Goal: Transaction & Acquisition: Purchase product/service

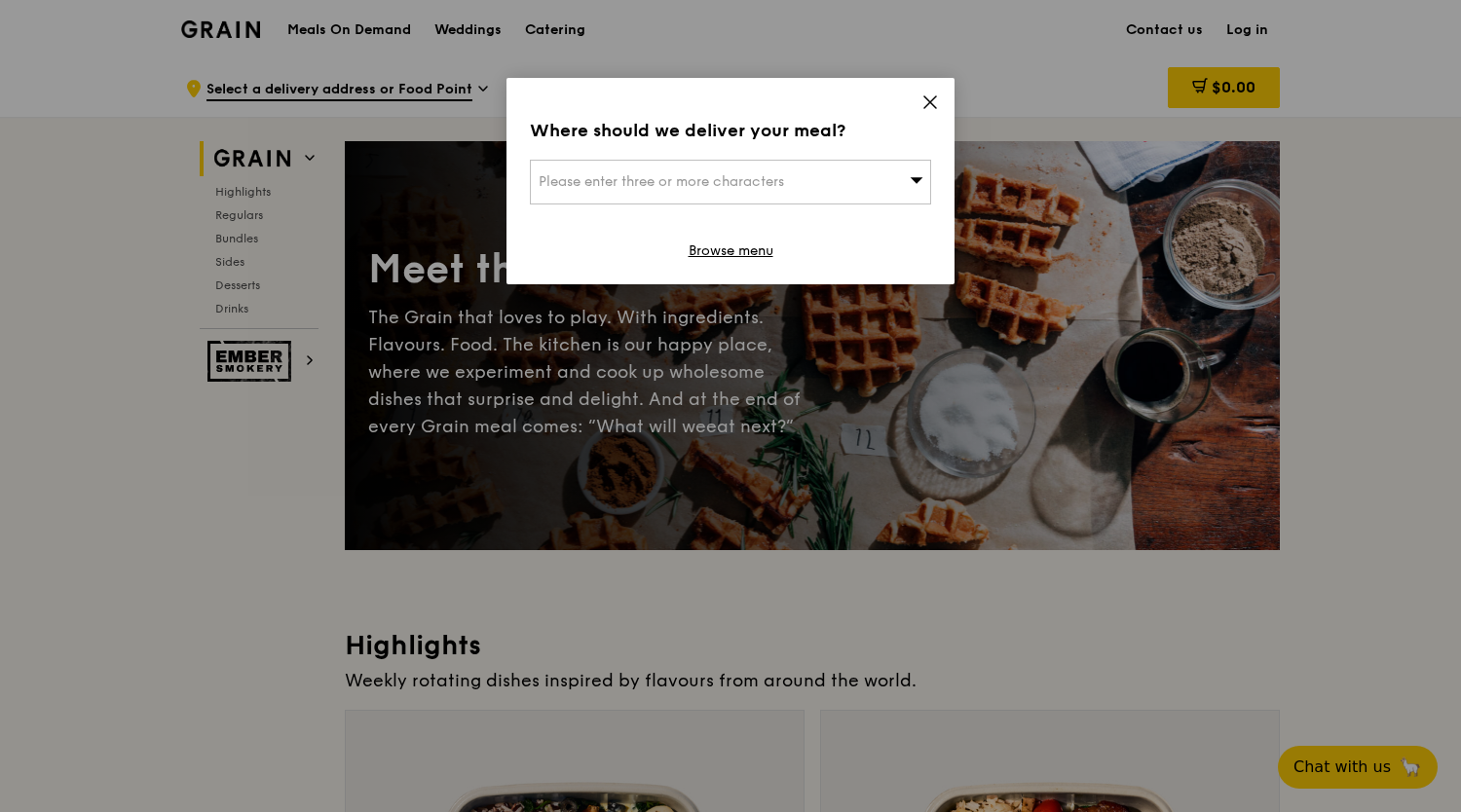
click at [742, 169] on div "Please enter three or more characters" at bounding box center [730, 182] width 401 height 45
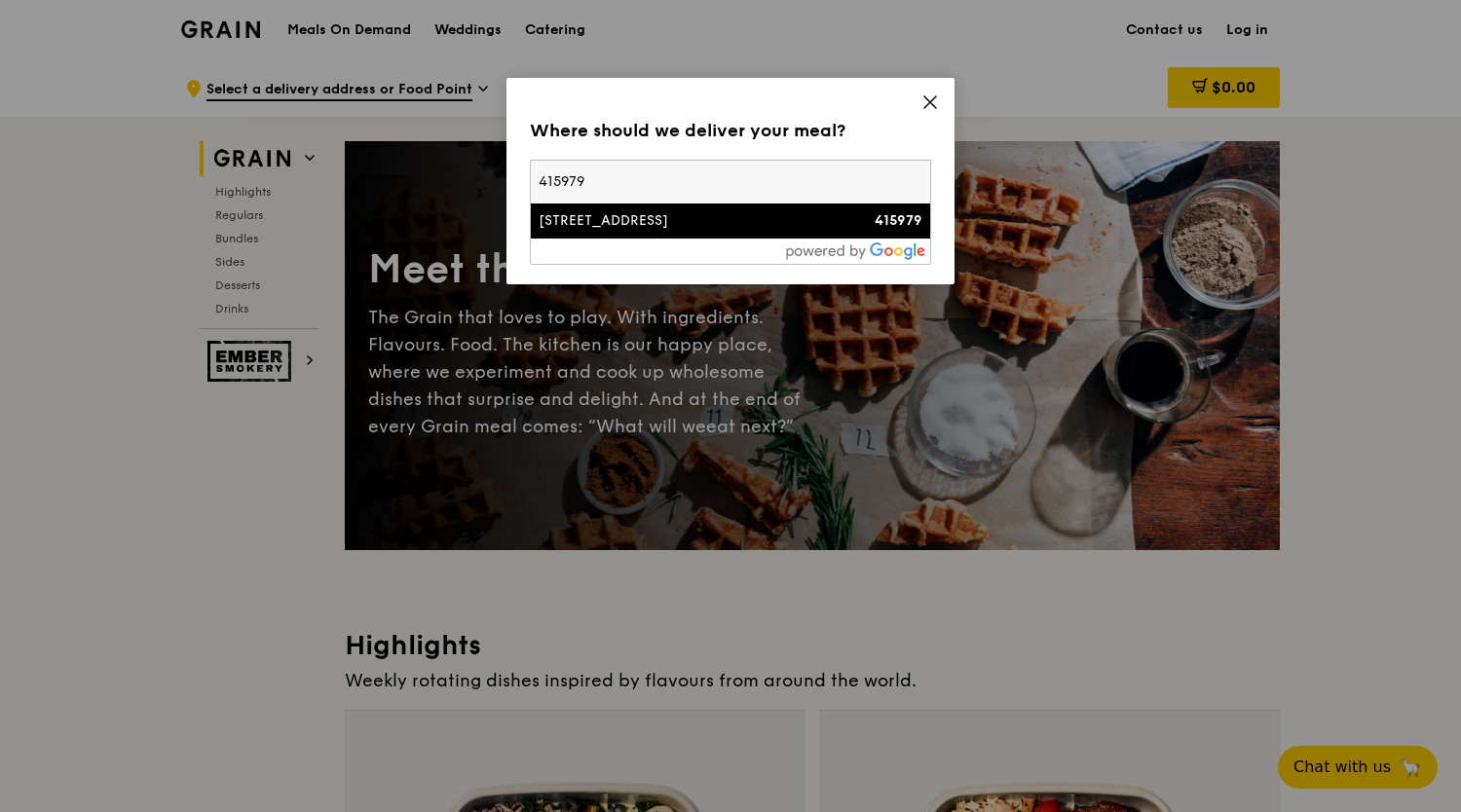
type input "415979"
click at [605, 229] on div "[STREET_ADDRESS]" at bounding box center [683, 220] width 288 height 19
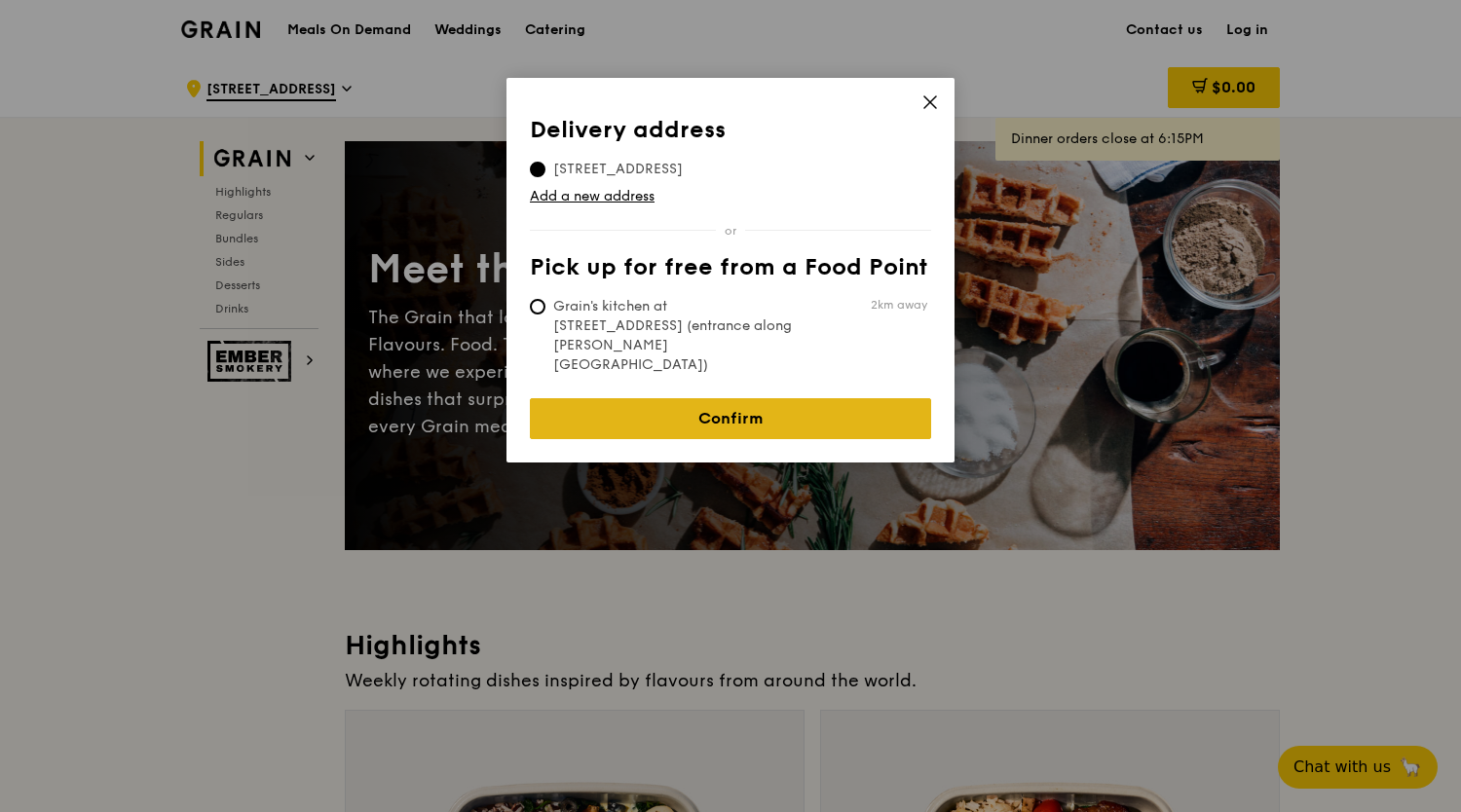
click at [763, 399] on link "Confirm" at bounding box center [730, 418] width 401 height 41
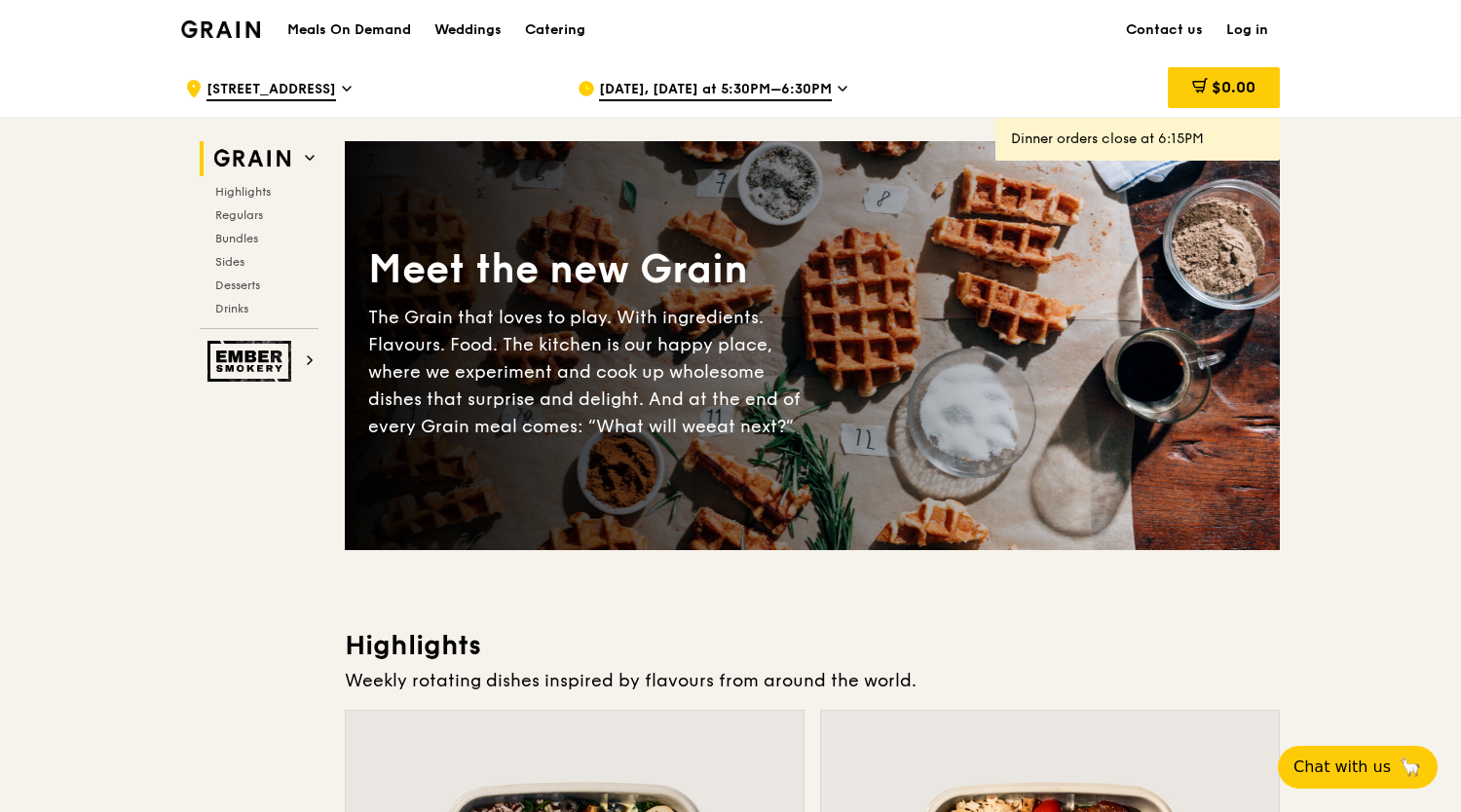
click at [839, 84] on icon at bounding box center [842, 89] width 10 height 18
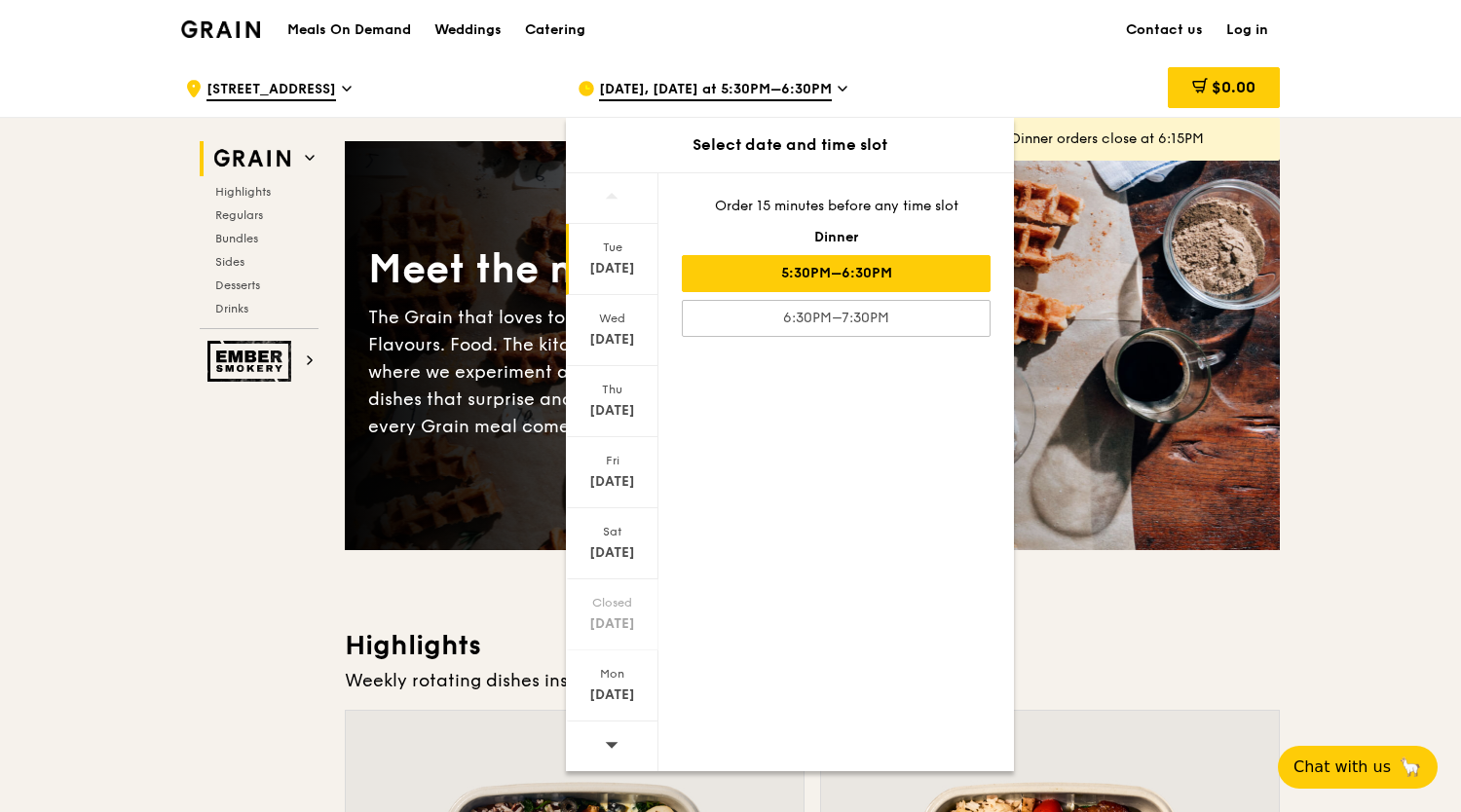
click at [629, 284] on div "[DATE]" at bounding box center [612, 259] width 93 height 71
click at [627, 334] on div "[DATE]" at bounding box center [612, 339] width 87 height 19
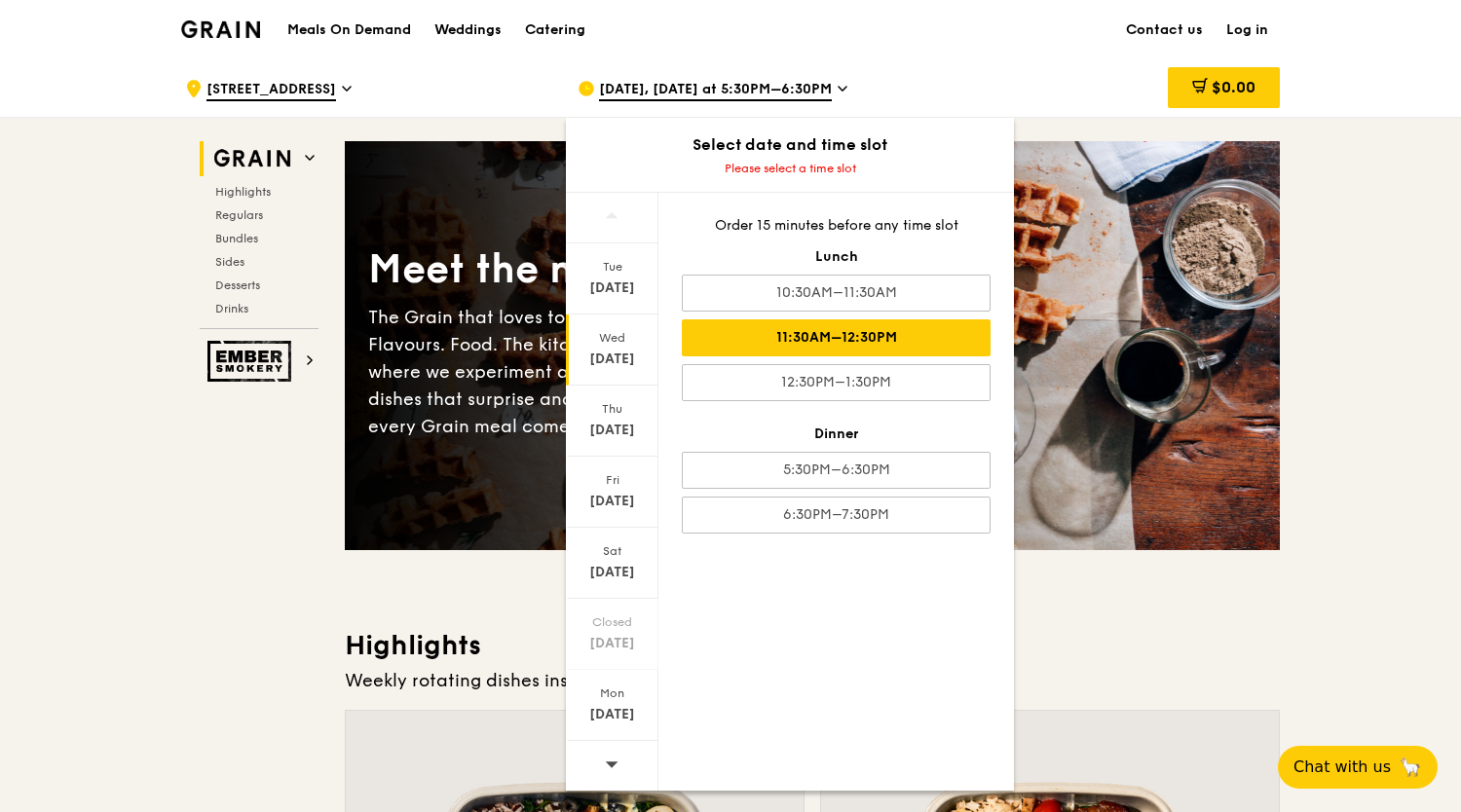
click at [886, 330] on div "11:30AM–12:30PM" at bounding box center [835, 338] width 309 height 37
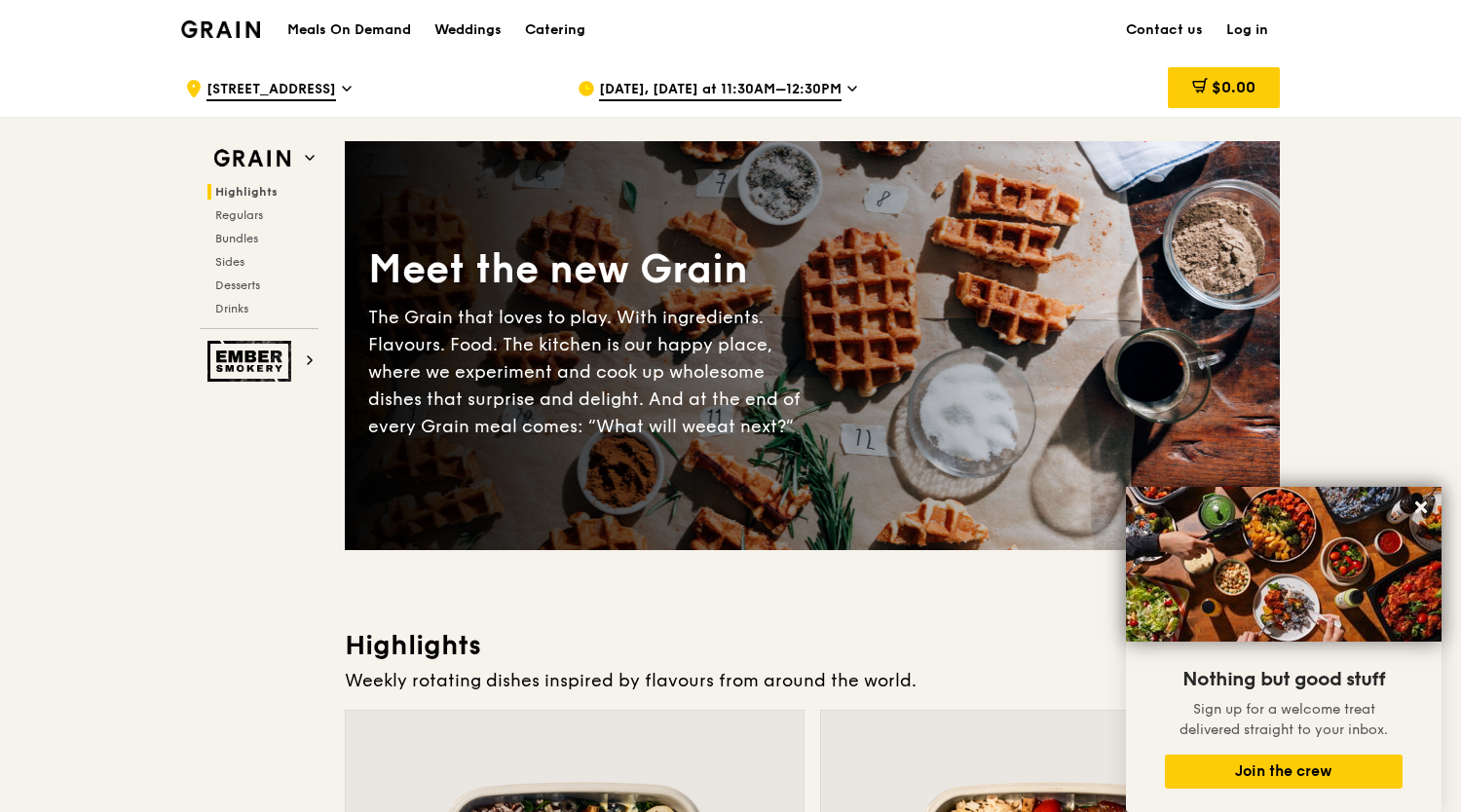
click at [349, 30] on h1 "Meals On Demand" at bounding box center [349, 29] width 124 height 19
click at [252, 20] on img at bounding box center [220, 29] width 79 height 18
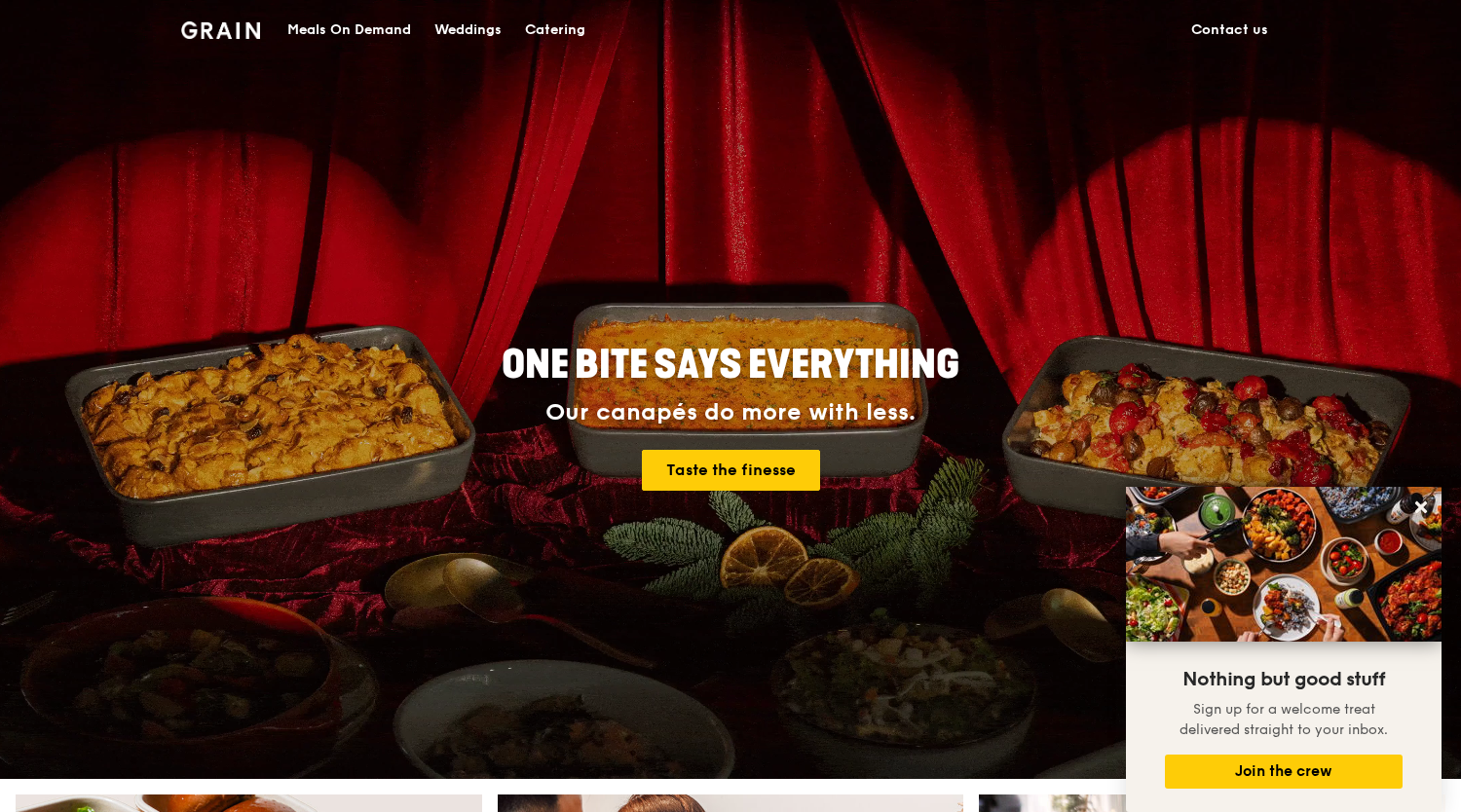
click at [329, 35] on div "Meals On Demand" at bounding box center [349, 30] width 124 height 58
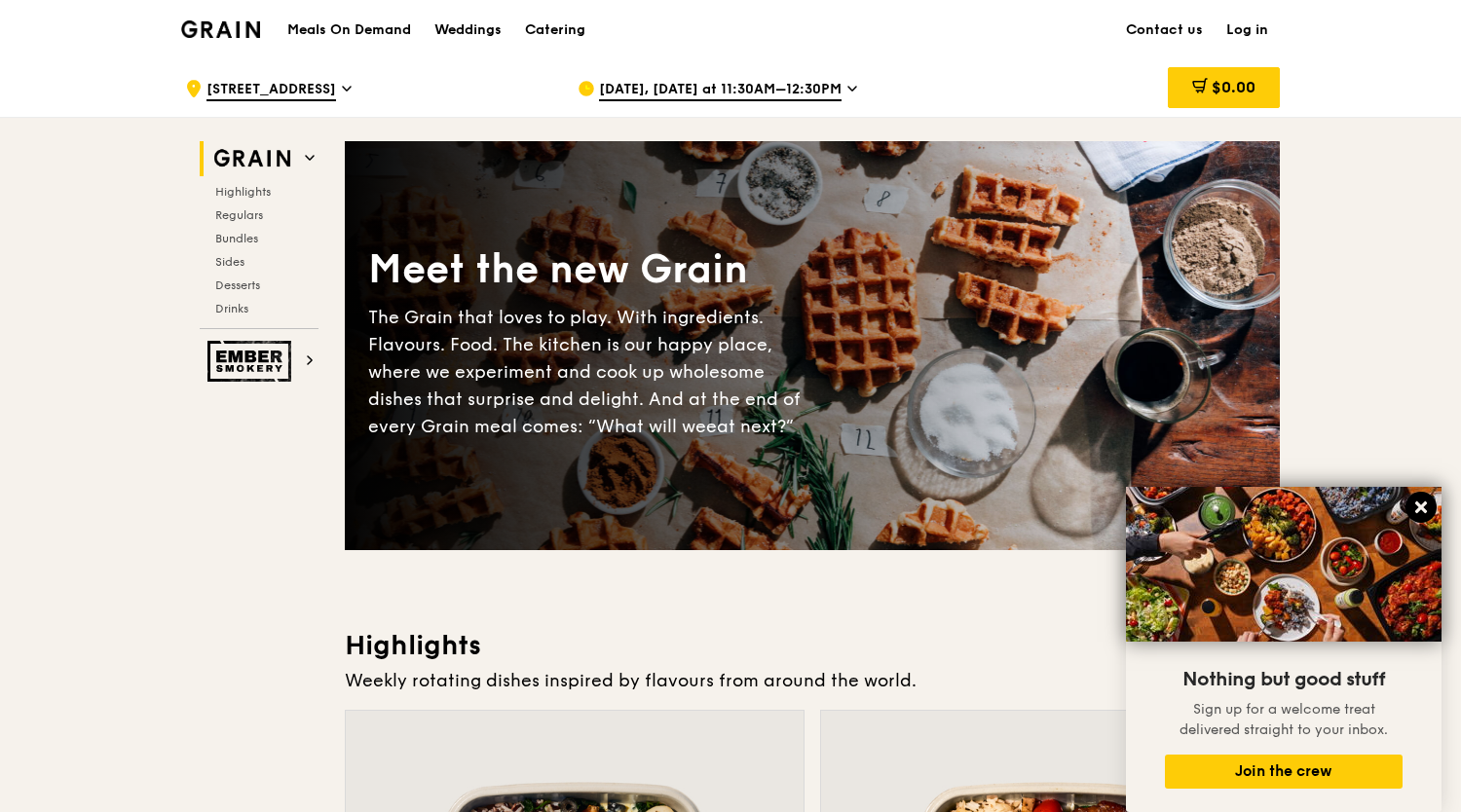
click at [1427, 503] on icon at bounding box center [1421, 507] width 18 height 18
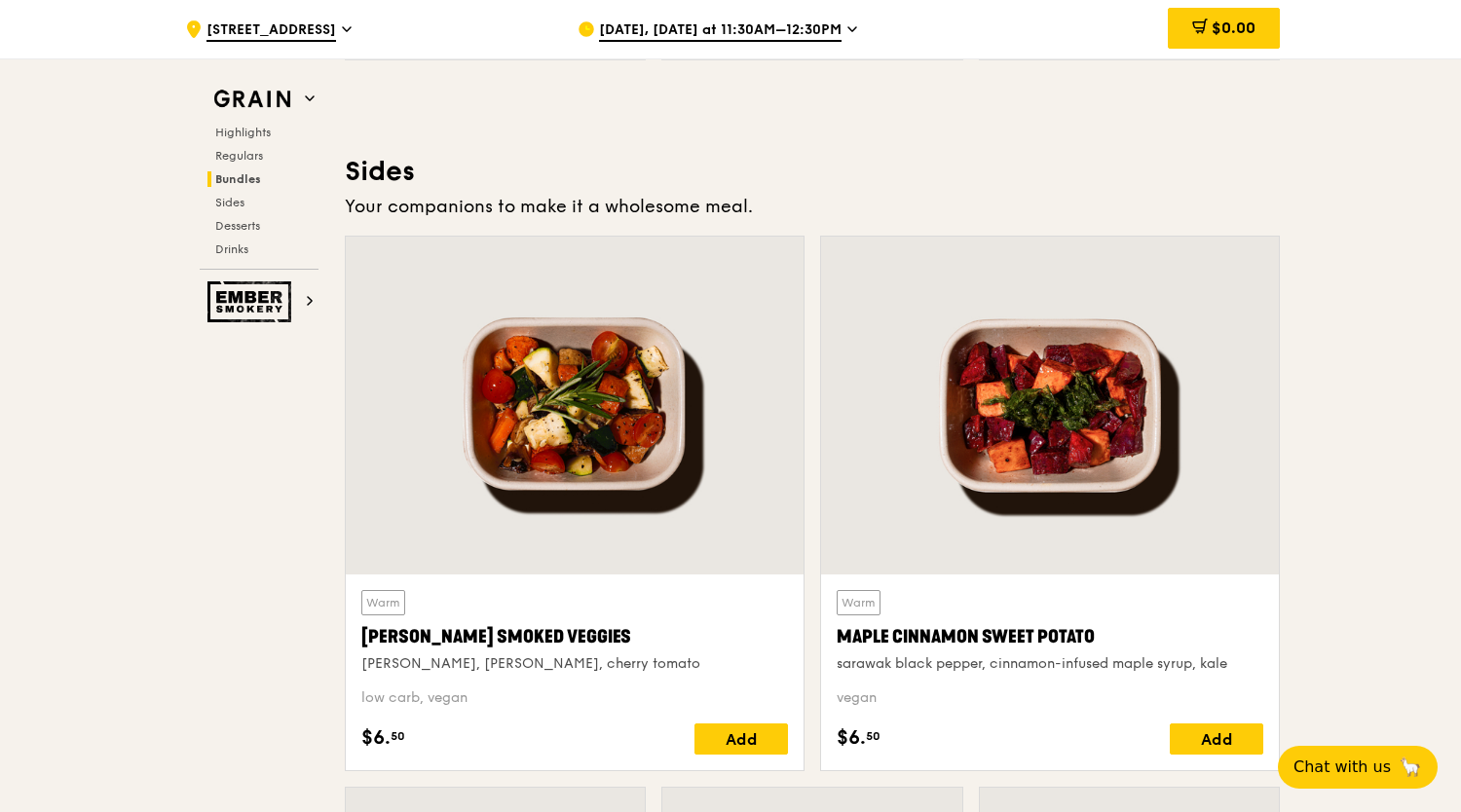
scroll to position [4257, 0]
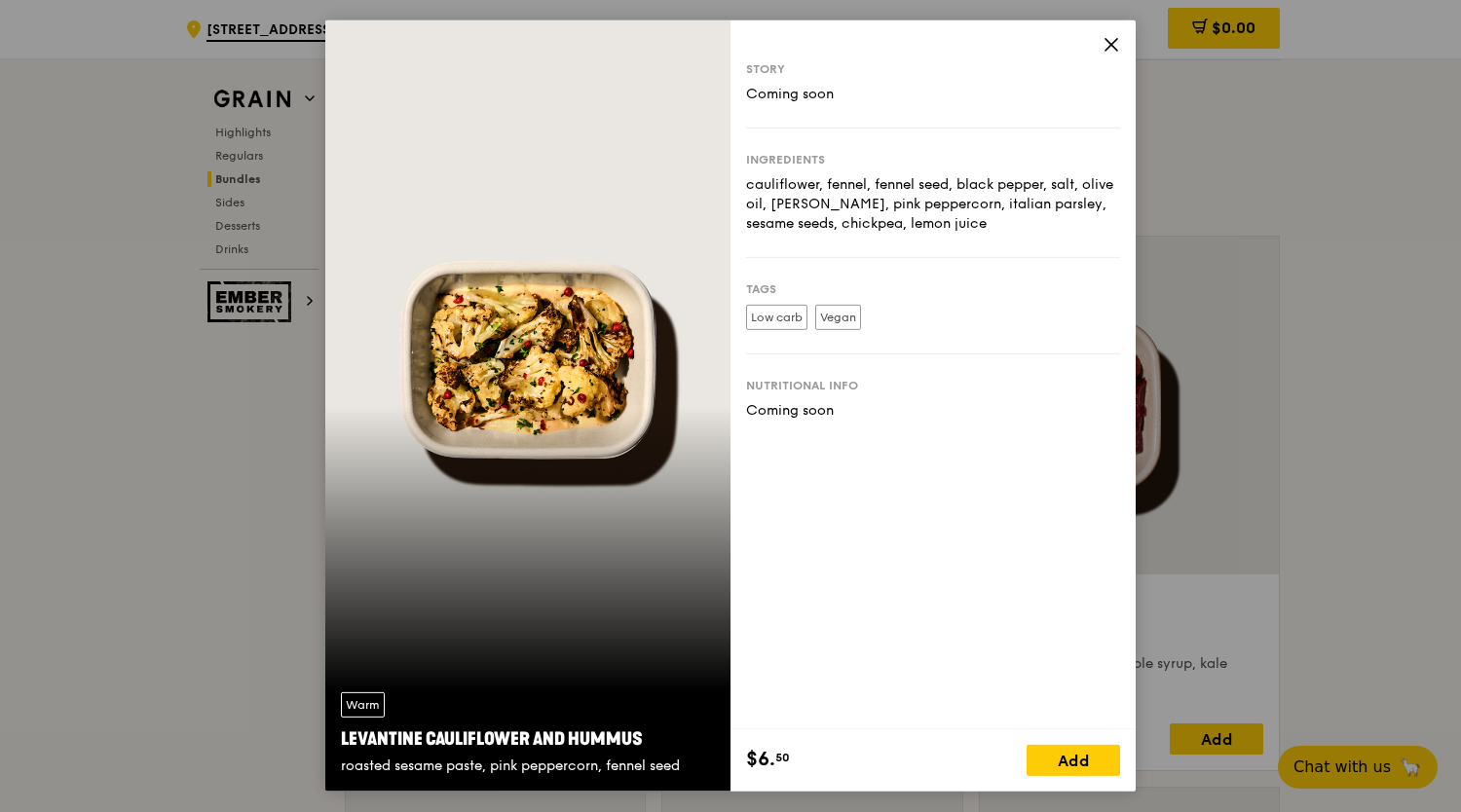
click at [1117, 42] on icon at bounding box center [1111, 45] width 18 height 18
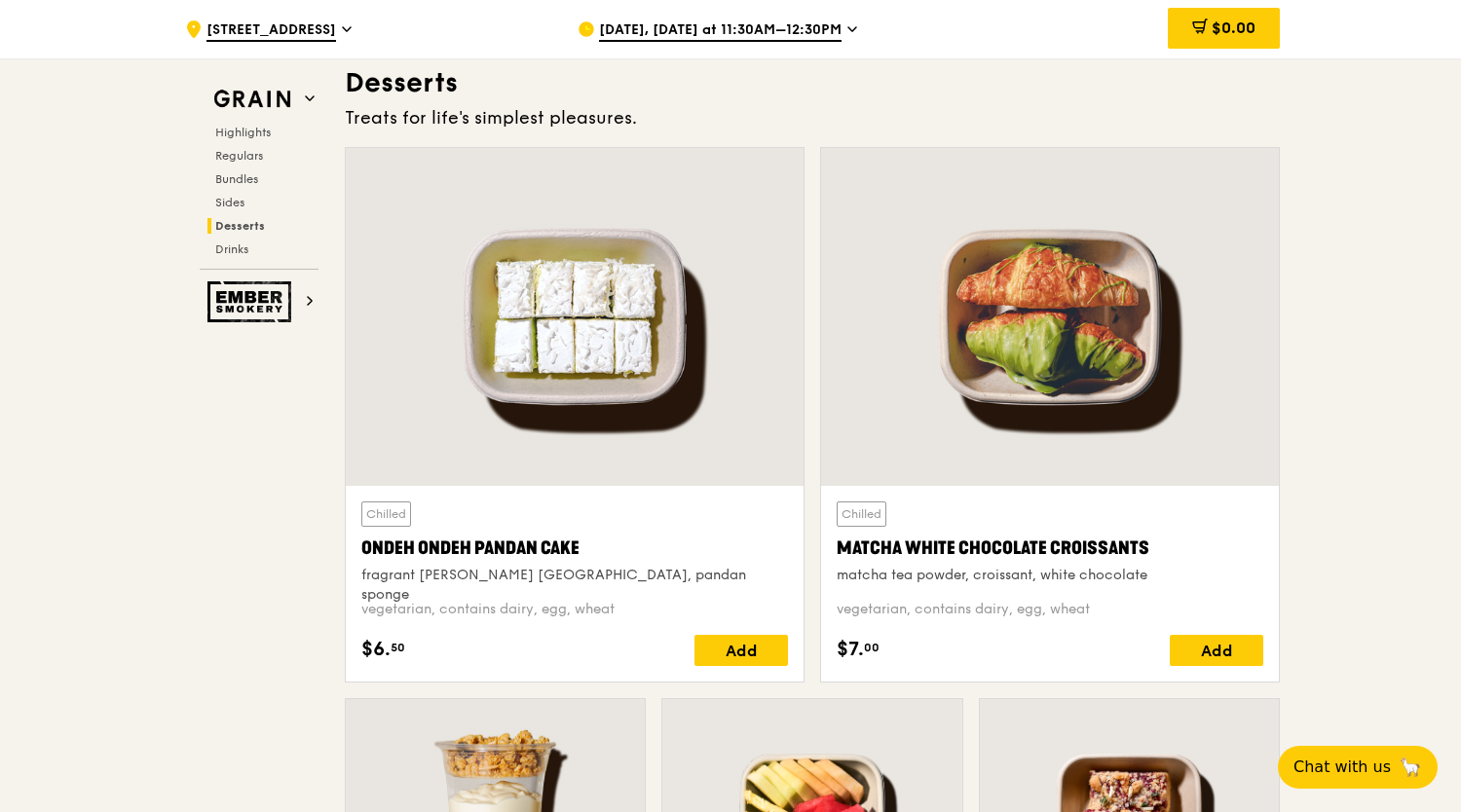
scroll to position [5541, 0]
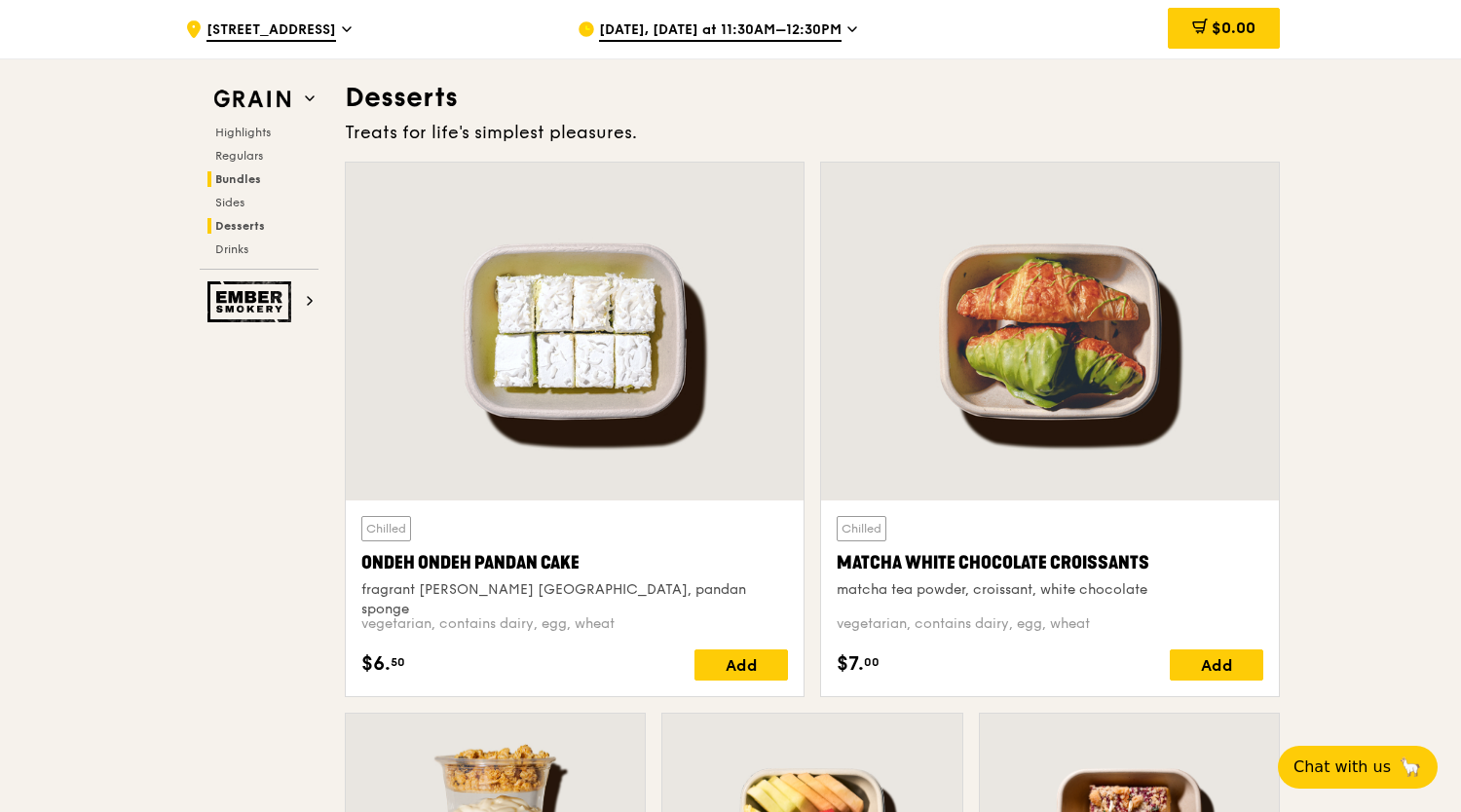
click at [250, 174] on span "Bundles" at bounding box center [238, 179] width 46 height 14
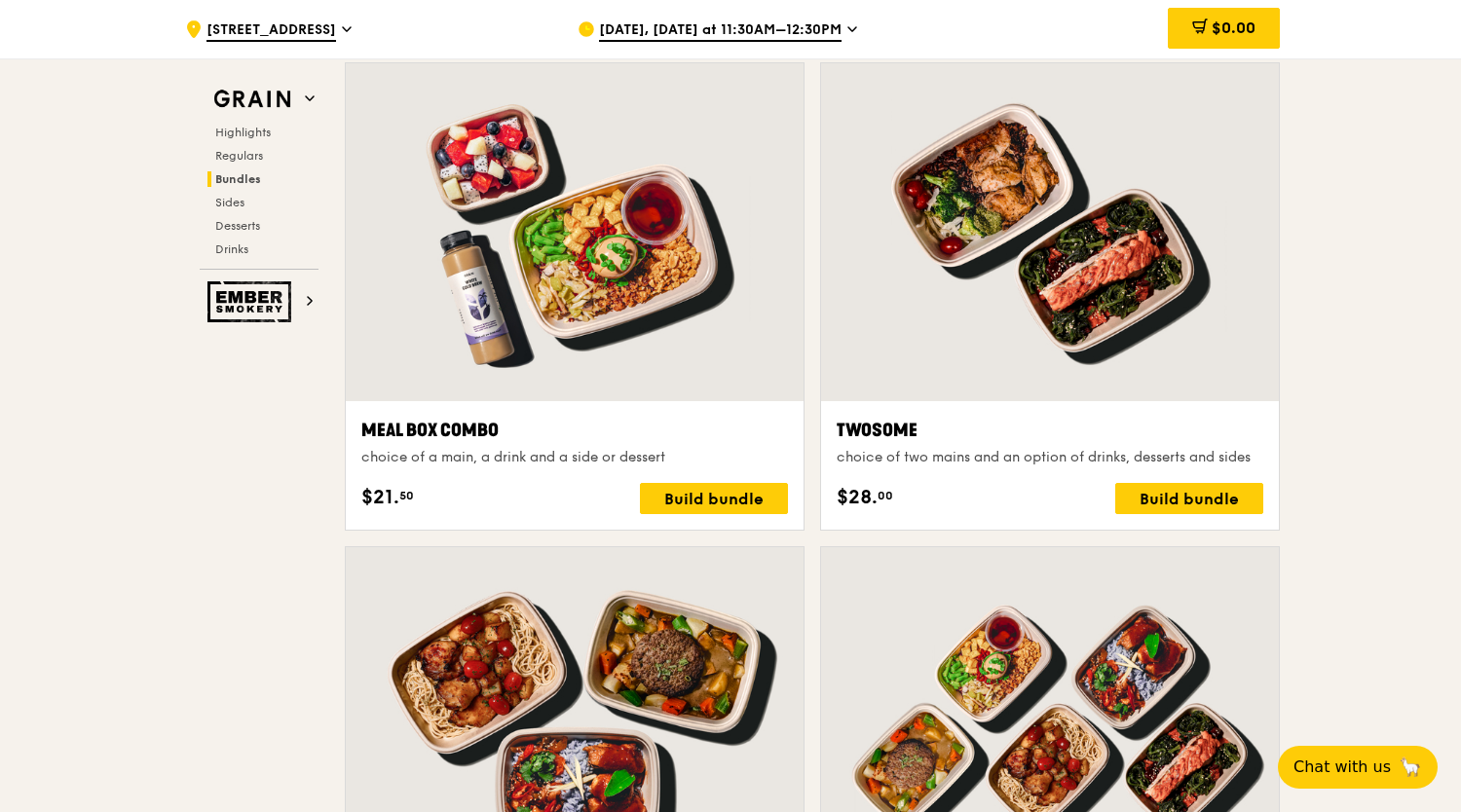
scroll to position [2798, 0]
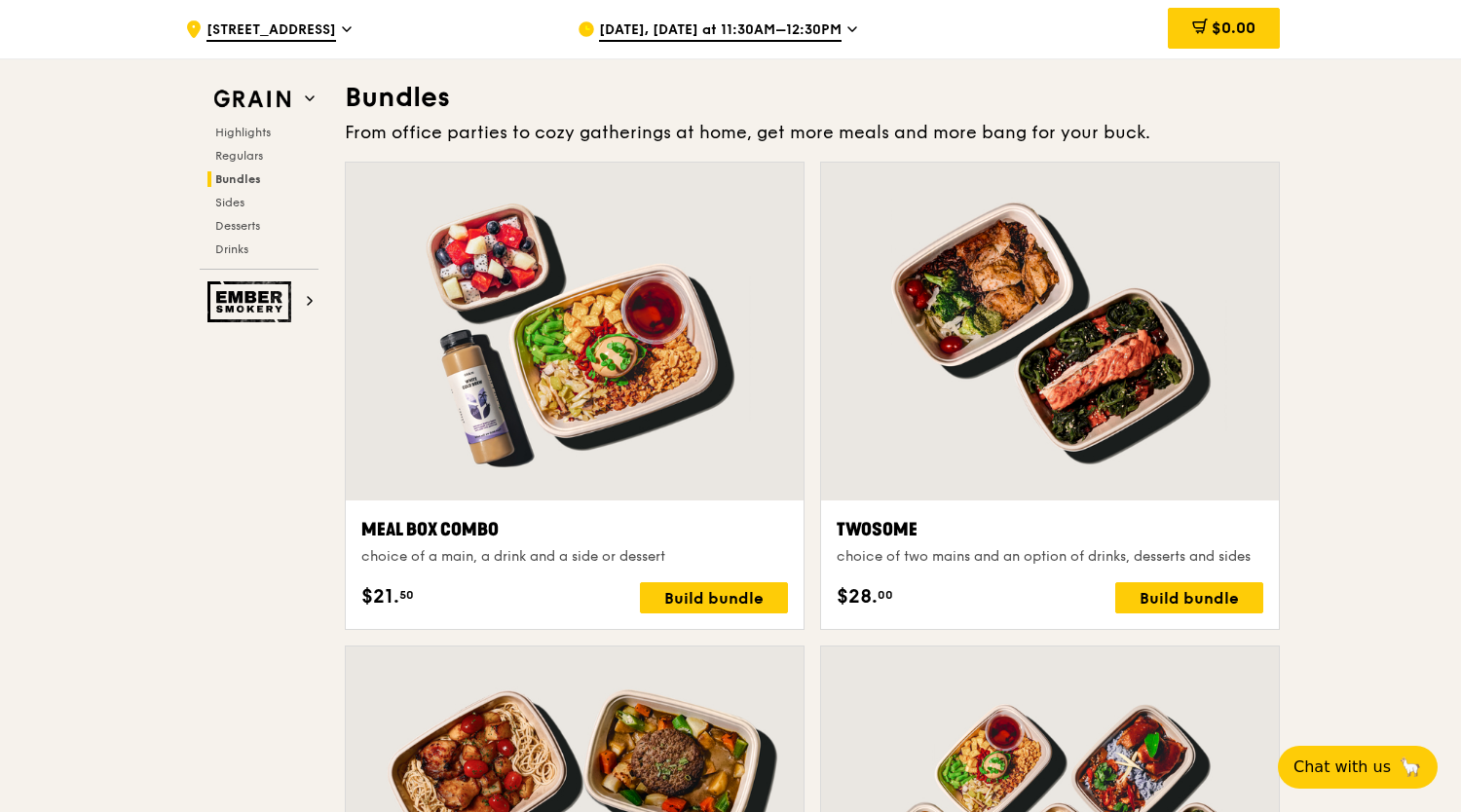
click at [787, 22] on span "[DATE], [DATE] at 11:30AM–12:30PM" at bounding box center [720, 30] width 243 height 21
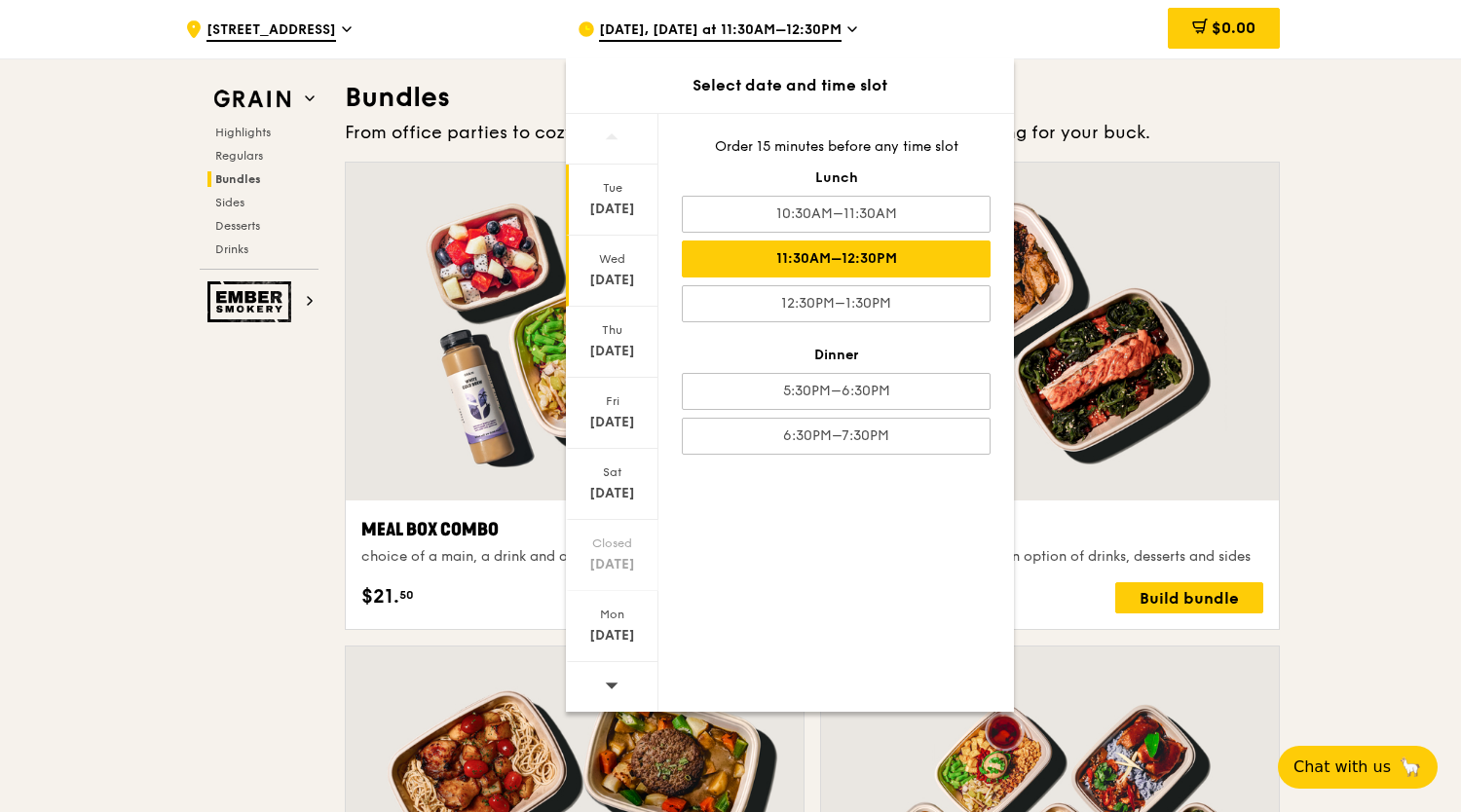
click at [614, 208] on div "[DATE]" at bounding box center [612, 209] width 87 height 19
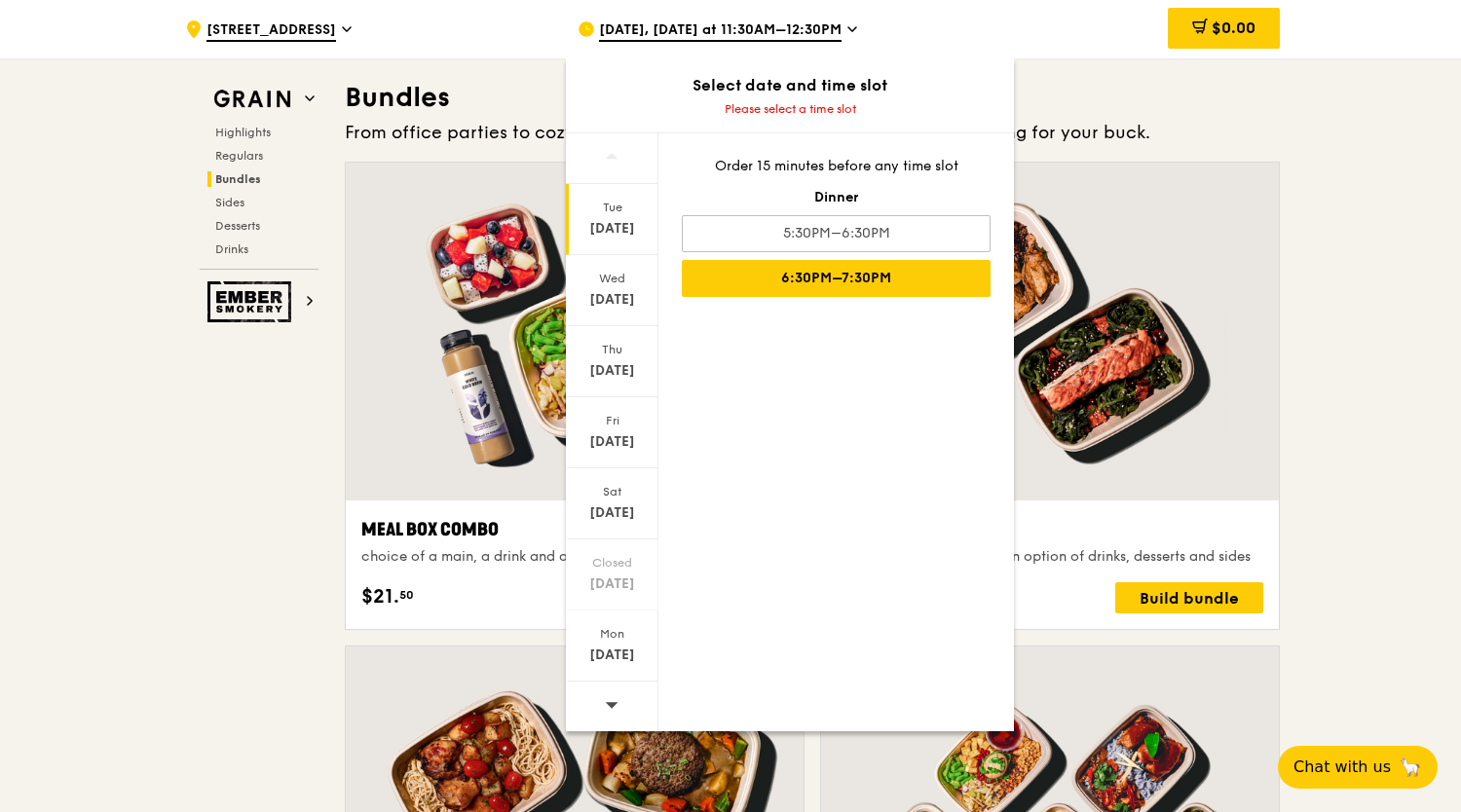
click at [862, 280] on div "6:30PM–7:30PM" at bounding box center [835, 278] width 309 height 37
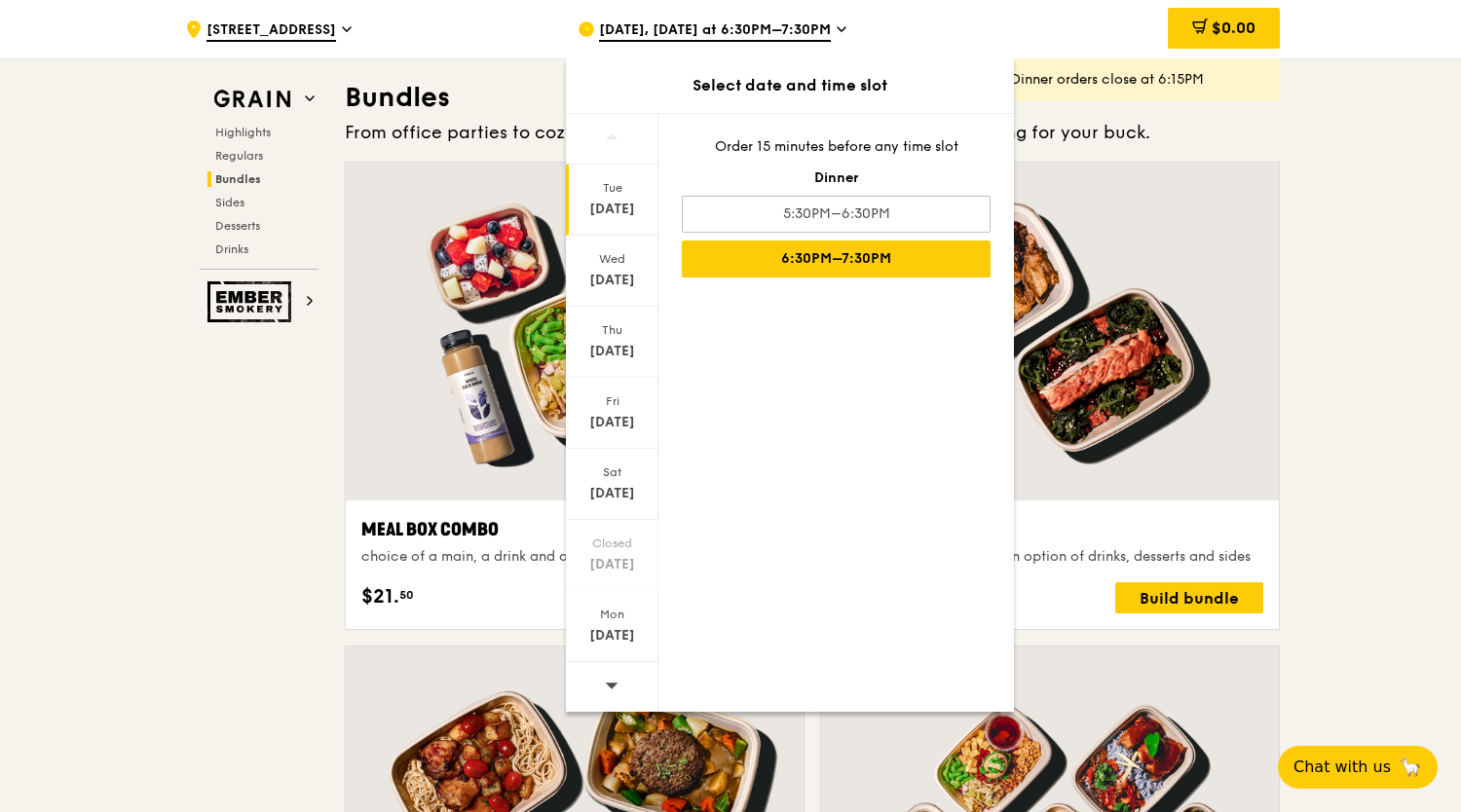
click at [893, 252] on div "6:30PM–7:30PM" at bounding box center [835, 259] width 309 height 37
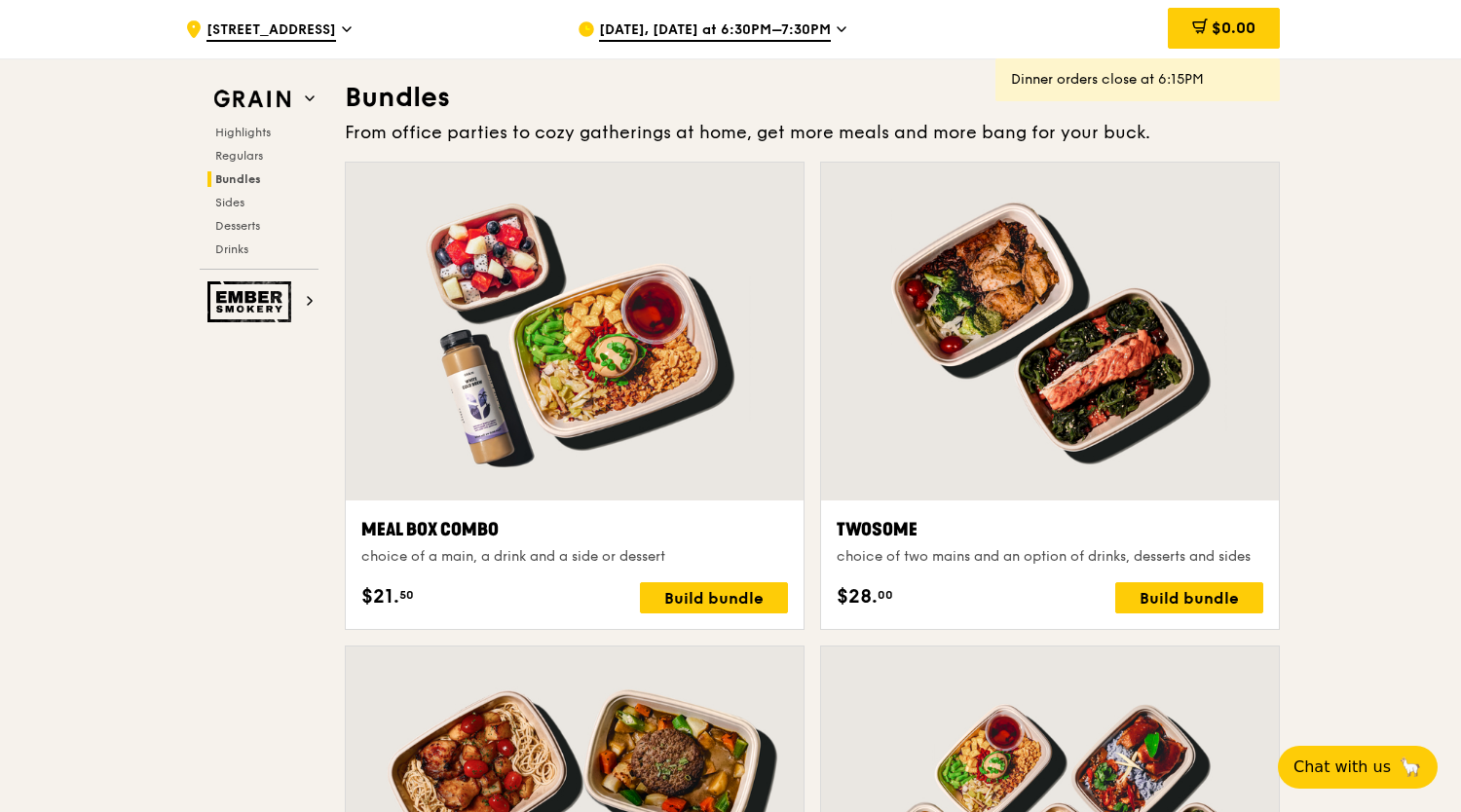
click at [307, 18] on div ".cls-1 { fill: none; stroke: #fff; stroke-linecap: round; stroke-linejoin: roun…" at bounding box center [366, 29] width 362 height 58
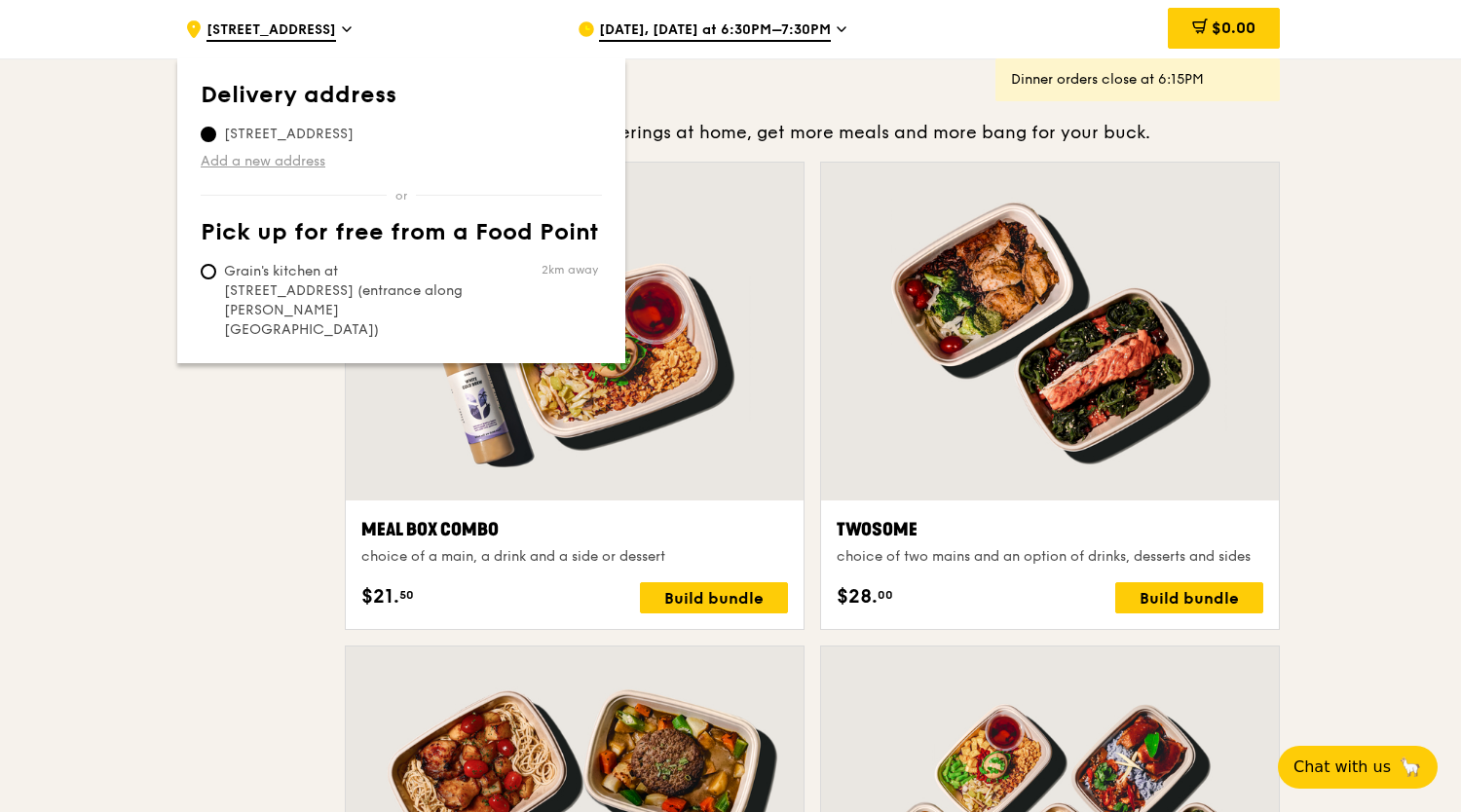
click at [290, 153] on link "Add a new address" at bounding box center [401, 161] width 401 height 19
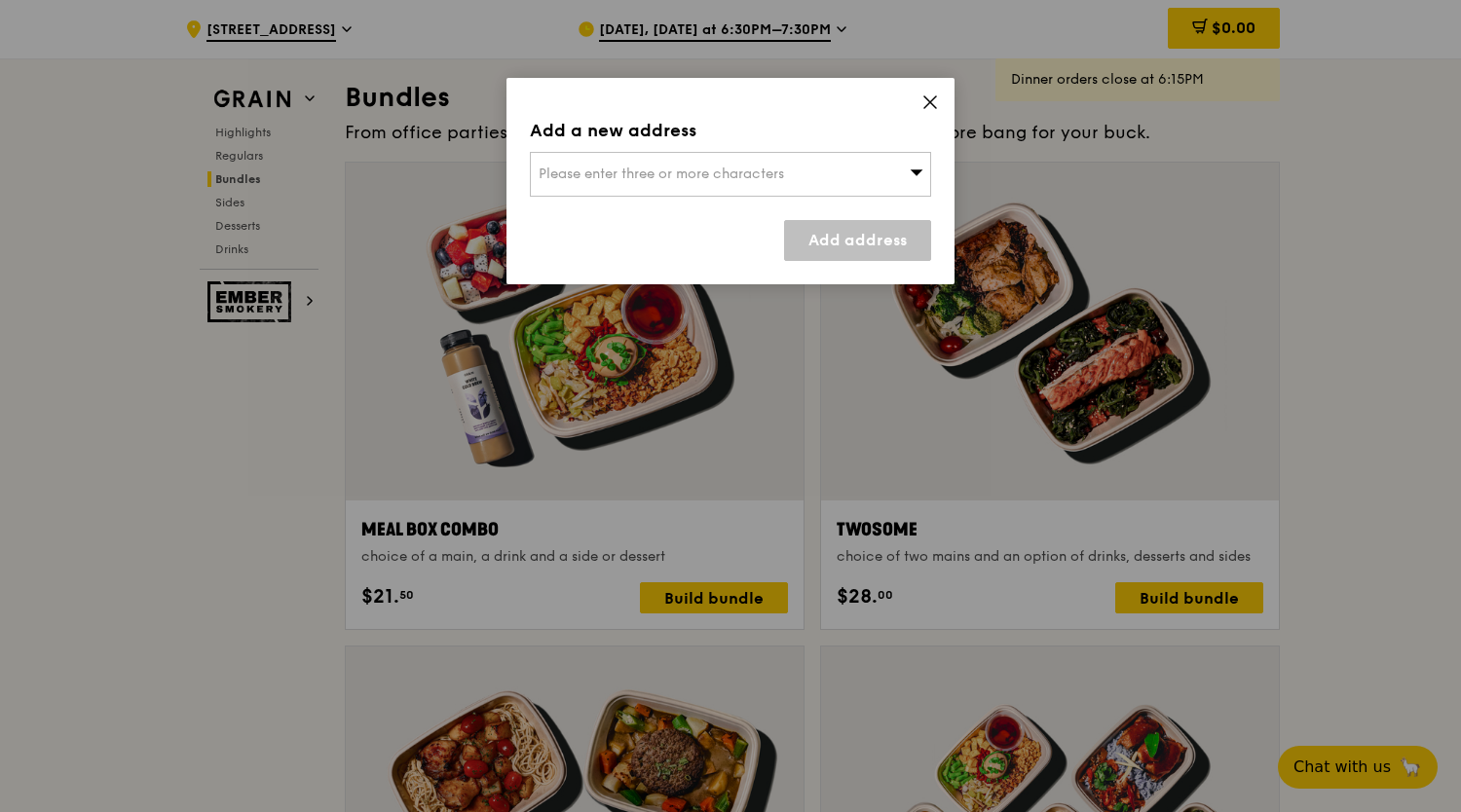
click at [588, 186] on div "Please enter three or more characters" at bounding box center [730, 174] width 401 height 45
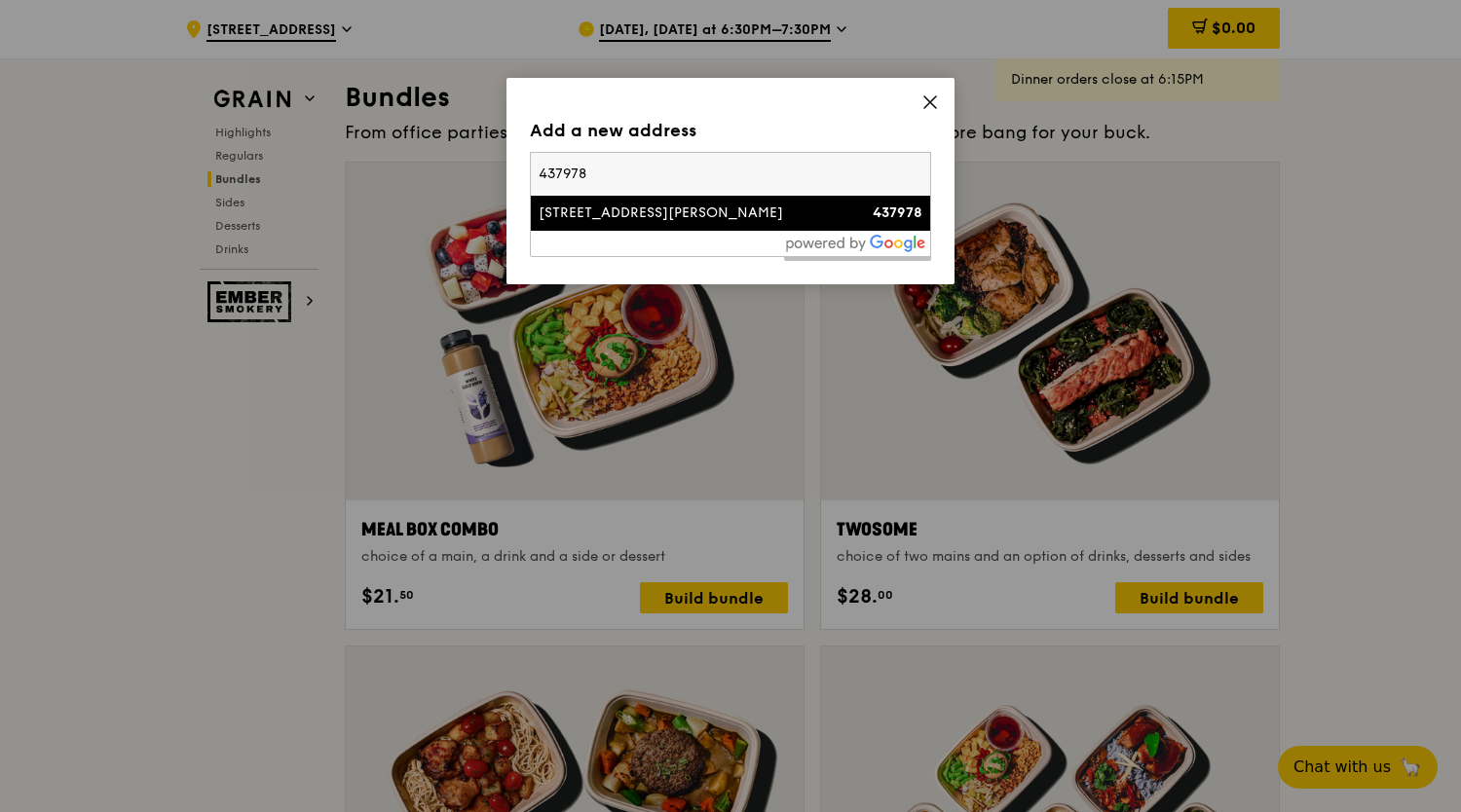
type input "437978"
click at [594, 218] on div "[STREET_ADDRESS][PERSON_NAME]" at bounding box center [683, 213] width 288 height 19
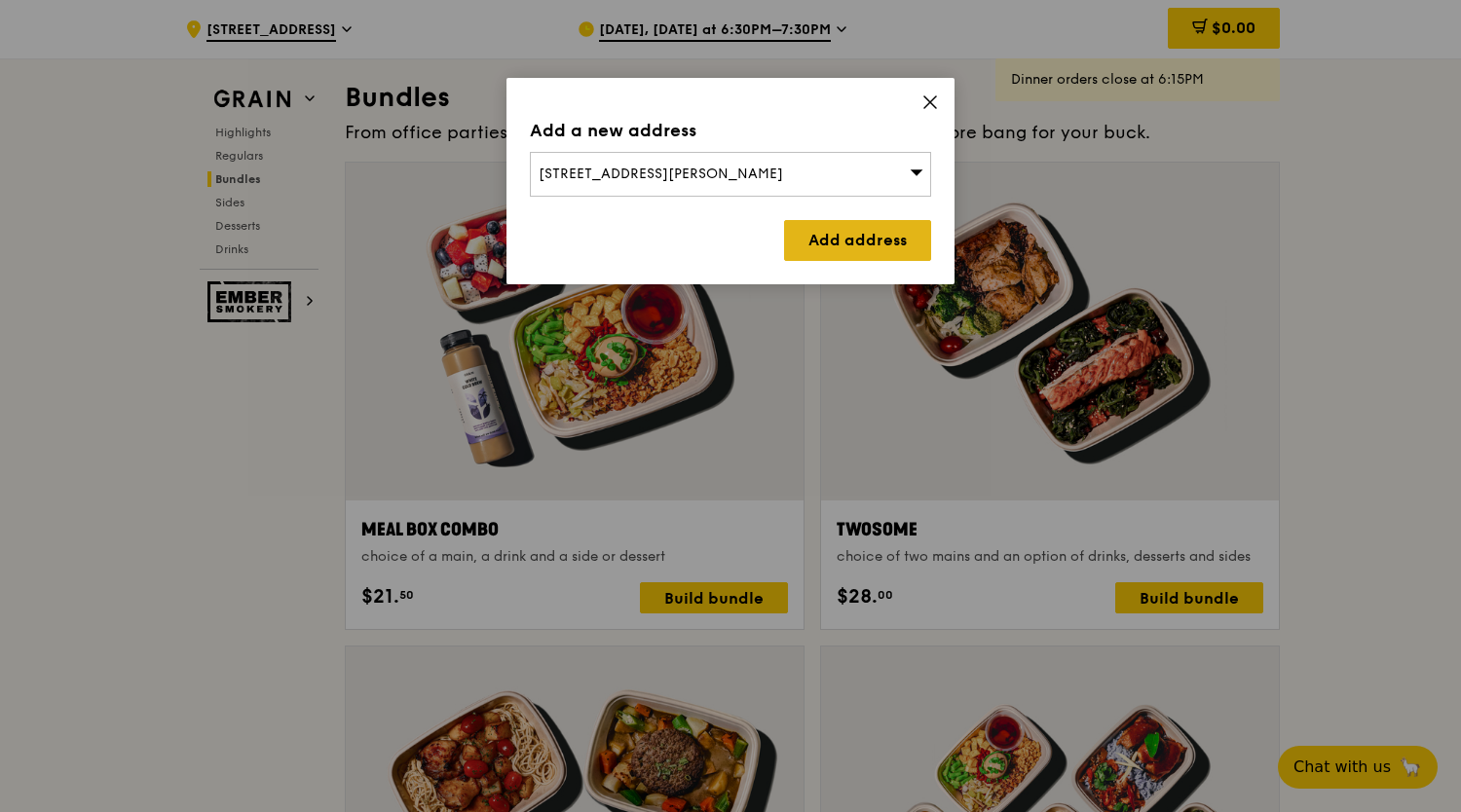
click at [820, 235] on link "Add address" at bounding box center [856, 240] width 147 height 41
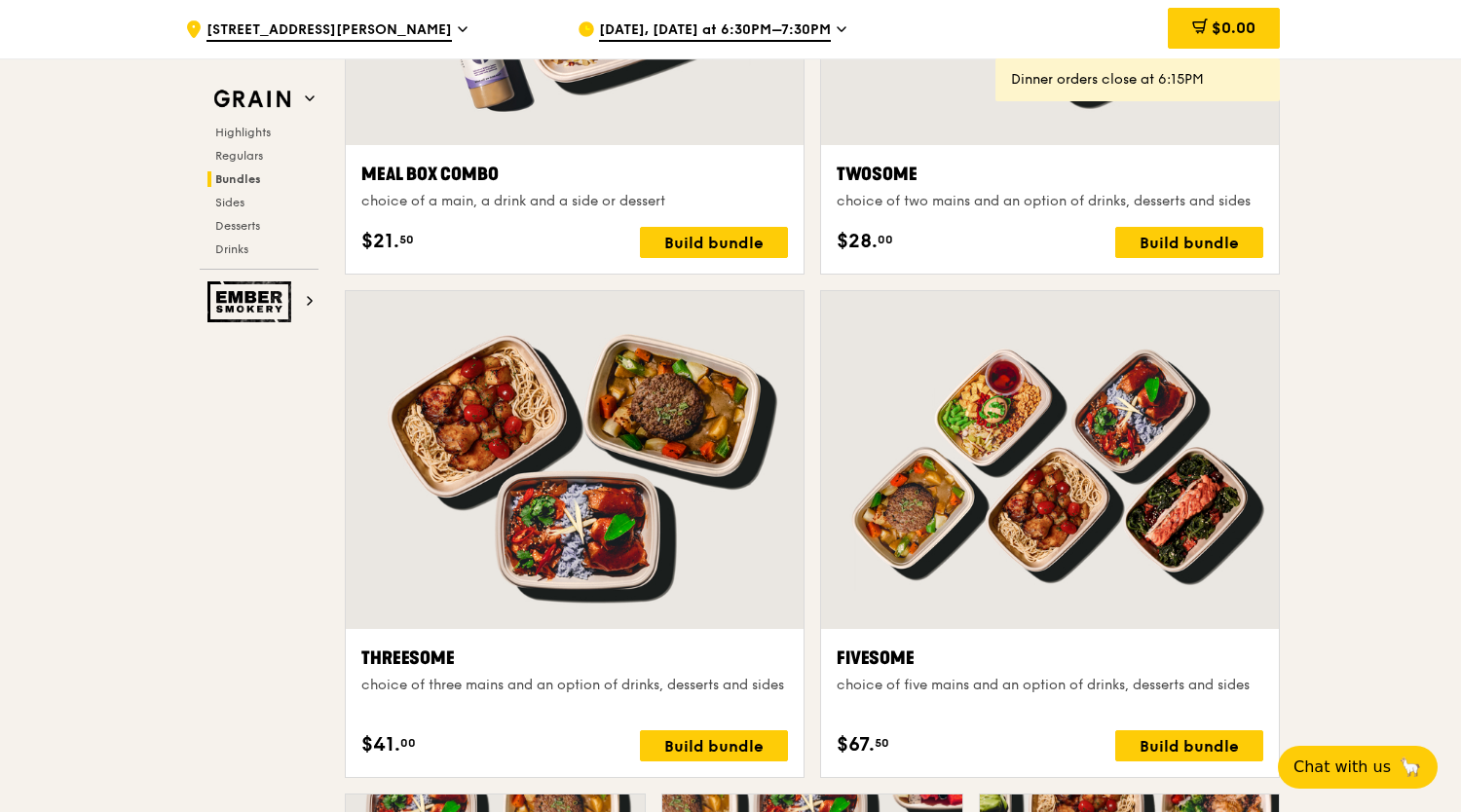
scroll to position [3170, 0]
